Goal: Task Accomplishment & Management: Manage account settings

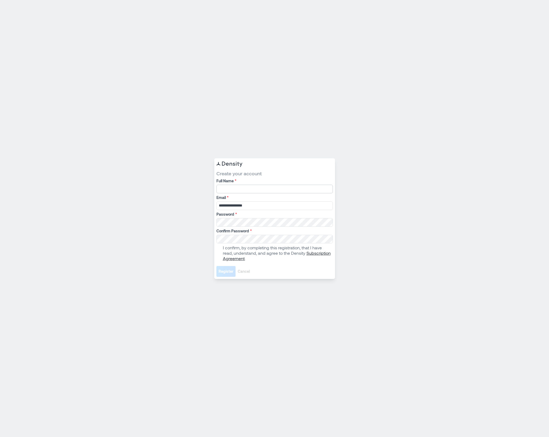
click at [262, 191] on input "Full Name *" at bounding box center [274, 189] width 116 height 9
type input "*********"
click at [217, 254] on span at bounding box center [218, 253] width 4 height 4
click at [224, 272] on span "Register" at bounding box center [226, 271] width 15 height 5
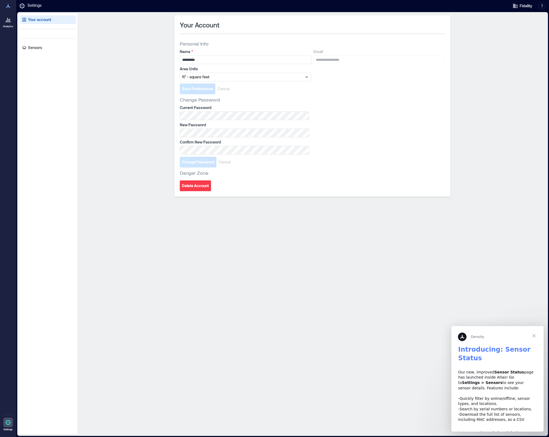
click at [274, 85] on div "Save Preferences Cancel" at bounding box center [312, 89] width 265 height 11
click at [7, 22] on icon at bounding box center [7, 22] width 5 height 1
click at [526, 6] on span "Fidelity" at bounding box center [526, 5] width 13 height 5
click at [494, 66] on div "**********" at bounding box center [312, 224] width 465 height 418
click at [33, 45] on p "Sensors" at bounding box center [35, 47] width 14 height 5
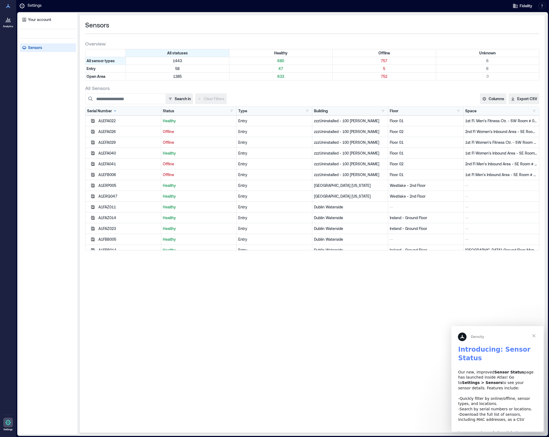
click at [532, 334] on span "Close" at bounding box center [533, 335] width 19 height 19
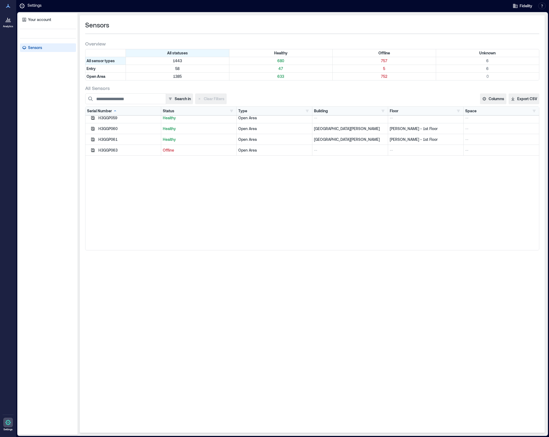
scroll to position [12635, 0]
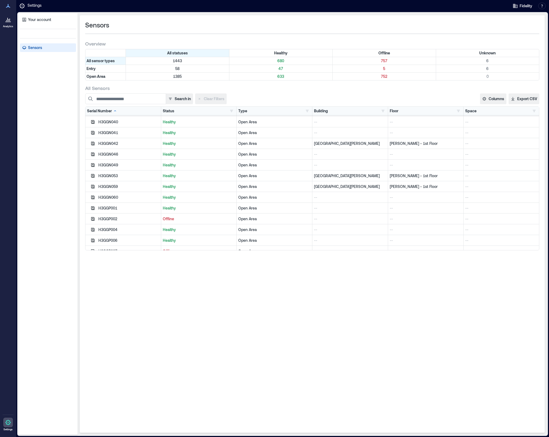
click at [92, 144] on icon "button" at bounding box center [93, 144] width 4 height 4
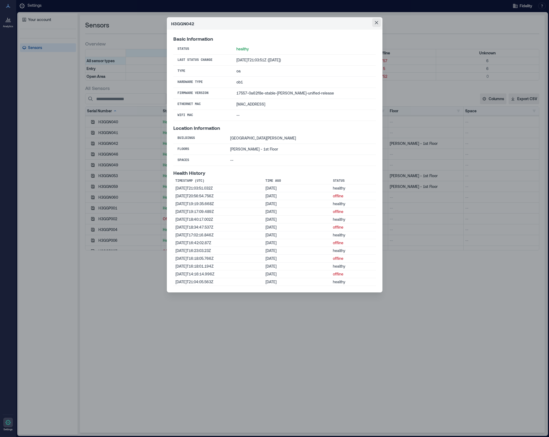
click at [376, 23] on icon "Close" at bounding box center [376, 22] width 3 height 3
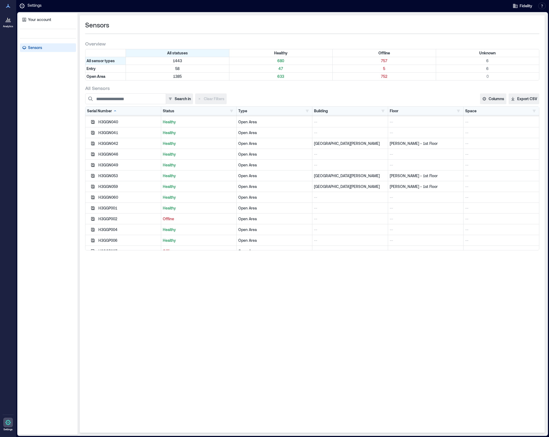
click at [6, 21] on icon at bounding box center [8, 19] width 6 height 6
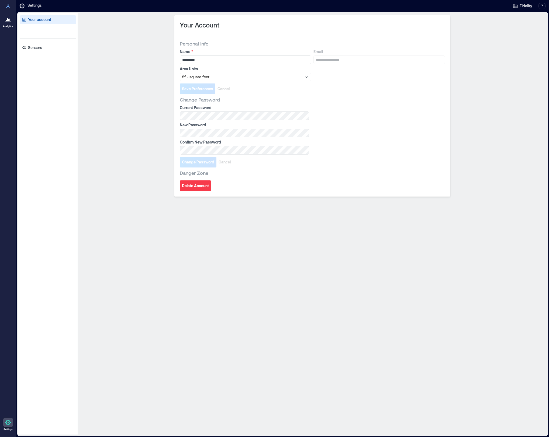
click at [6, 6] on icon at bounding box center [8, 6] width 6 height 6
click at [5, 21] on div at bounding box center [8, 20] width 10 height 10
click at [322, 225] on div "**********" at bounding box center [312, 224] width 465 height 418
click at [30, 45] on p "Sensors" at bounding box center [35, 47] width 14 height 5
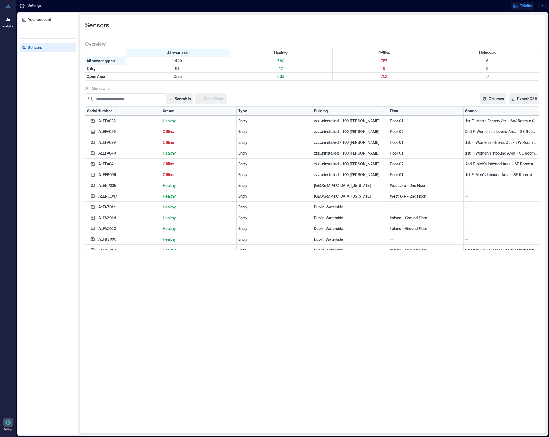
click at [518, 5] on button "Fidelity" at bounding box center [522, 6] width 23 height 9
click at [447, 11] on div "Settings Fidelity Logged in as [PERSON_NAME] readonly Your account Logout Resou…" at bounding box center [282, 6] width 533 height 12
click at [8, 422] on icon at bounding box center [8, 423] width 6 height 6
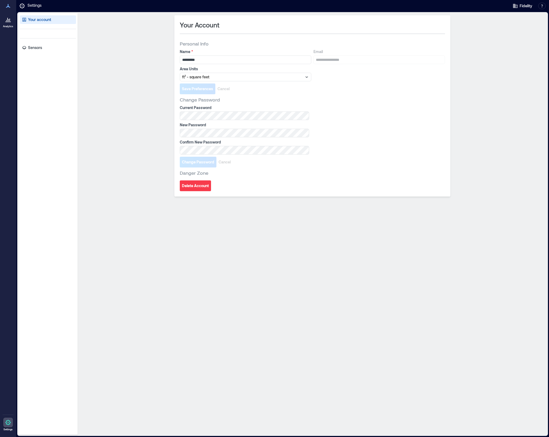
click at [6, 422] on icon at bounding box center [7, 422] width 5 height 5
click at [9, 21] on icon at bounding box center [8, 19] width 6 height 6
click at [8, 8] on icon at bounding box center [8, 6] width 6 height 6
click at [8, 7] on icon at bounding box center [8, 6] width 4 height 4
click at [520, 3] on span "Fidelity" at bounding box center [526, 5] width 13 height 5
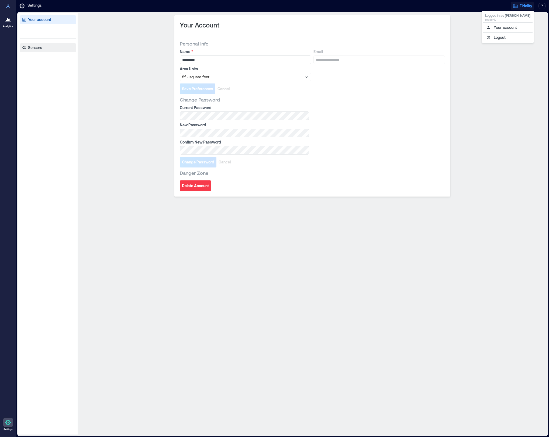
click at [32, 49] on p "Sensors" at bounding box center [35, 47] width 14 height 5
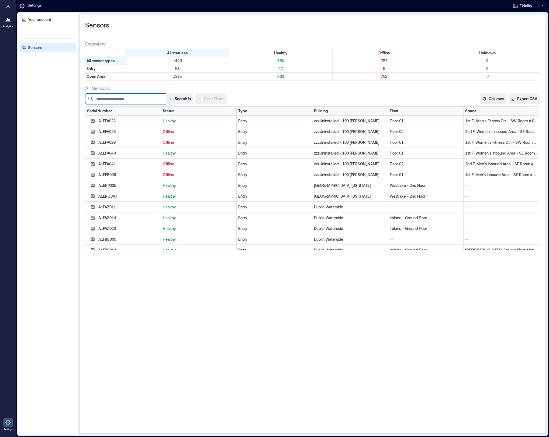
click at [151, 99] on input at bounding box center [125, 99] width 81 height 11
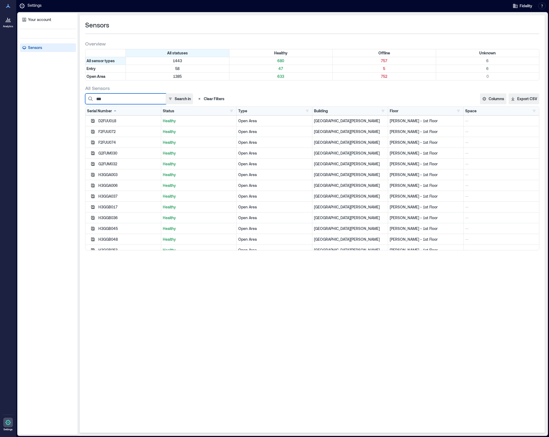
type input "***"
click at [6, 22] on icon at bounding box center [7, 22] width 5 height 1
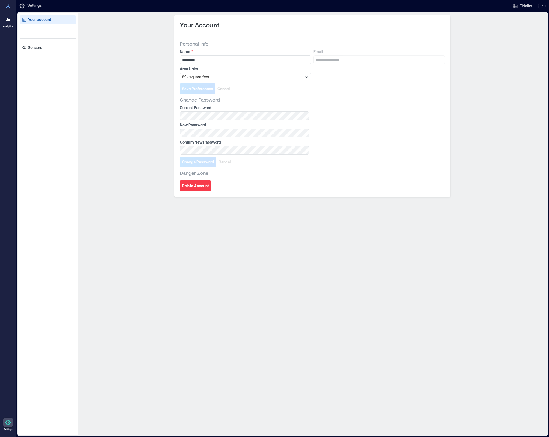
click at [137, 124] on div "**********" at bounding box center [312, 224] width 465 height 418
click at [36, 49] on p "Sensors" at bounding box center [35, 47] width 14 height 5
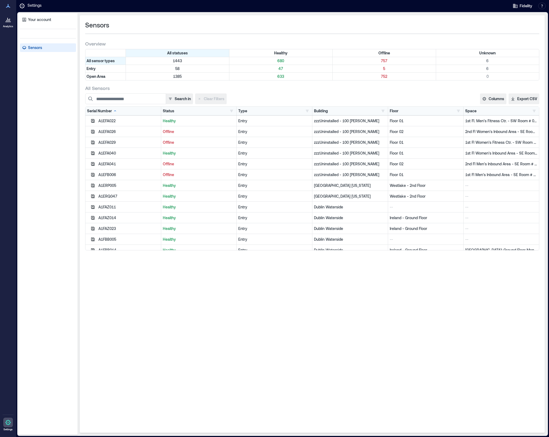
click at [42, 32] on div "Your account Sensors" at bounding box center [47, 224] width 59 height 422
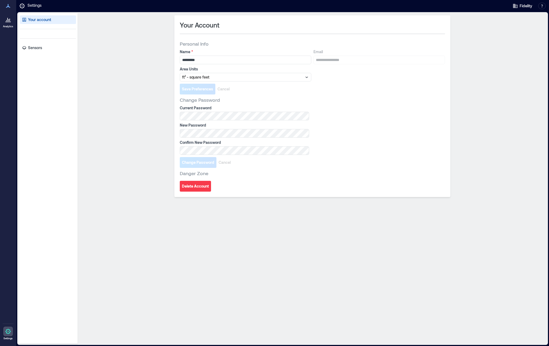
click at [507, 120] on div "**********" at bounding box center [312, 178] width 465 height 326
